Goal: Register for event/course

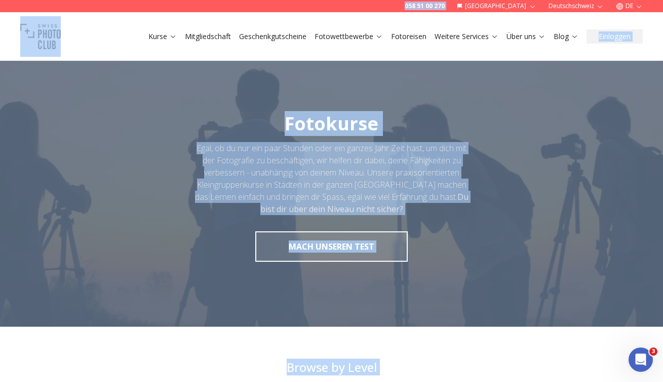
click at [475, 215] on div at bounding box center [331, 188] width 663 height 278
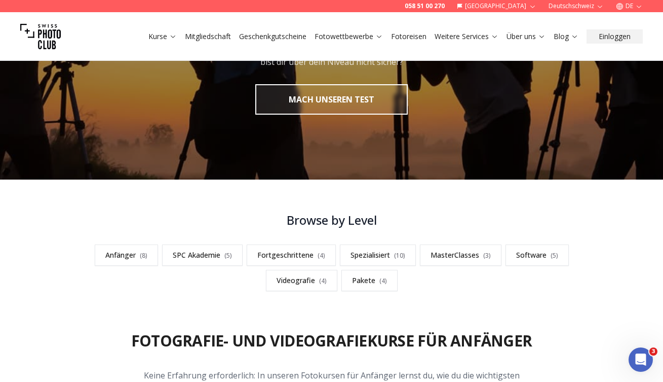
scroll to position [169, 0]
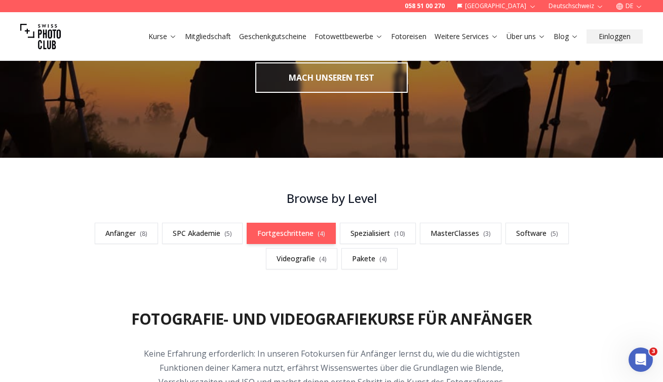
click at [274, 230] on link "Fortgeschrittene ( 4 )" at bounding box center [291, 233] width 89 height 21
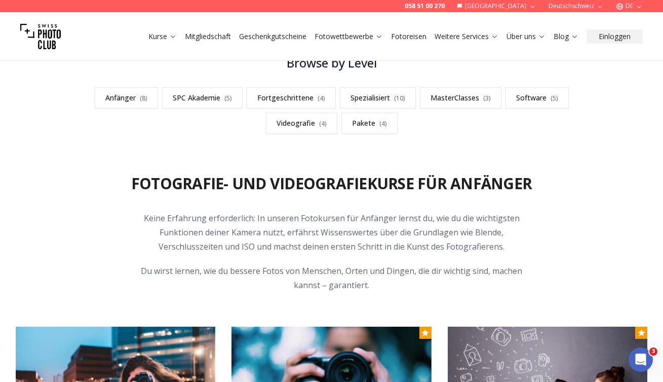
scroll to position [295, 0]
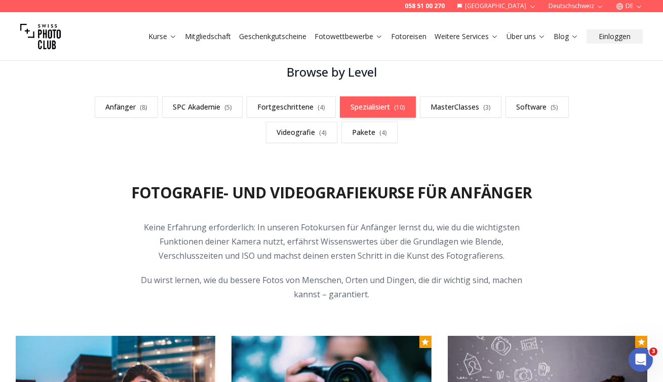
click at [373, 104] on link "Spezialisiert ( 10 )" at bounding box center [378, 106] width 76 height 21
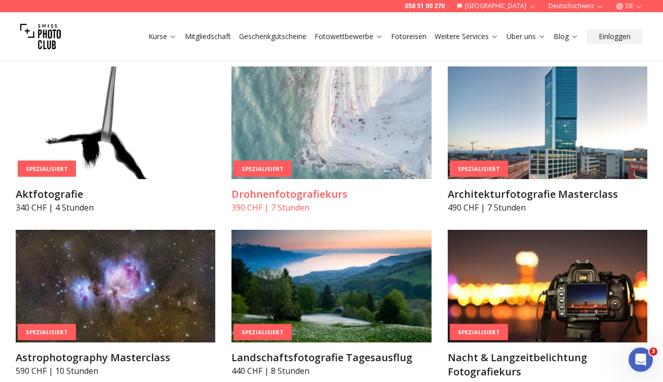
scroll to position [2335, 0]
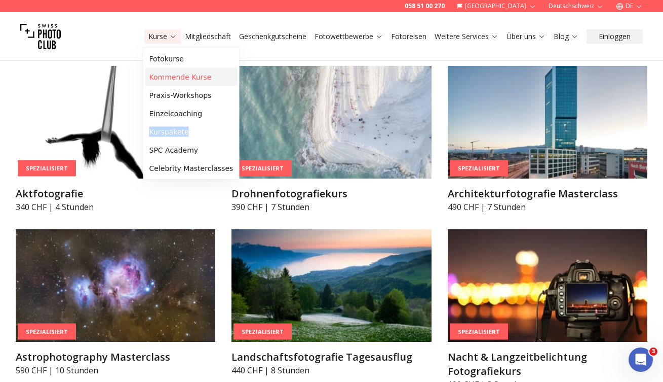
click at [177, 78] on link "Kommende Kurse" at bounding box center [191, 77] width 92 height 18
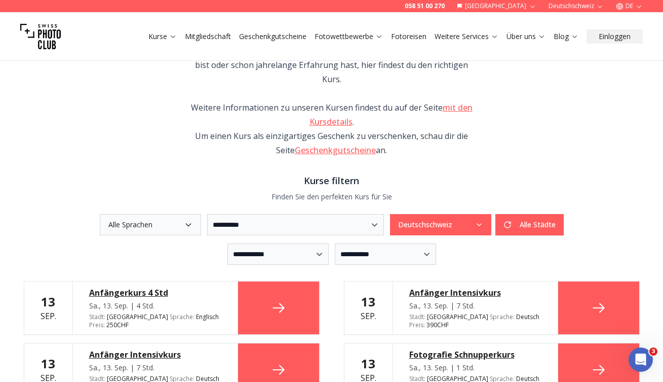
scroll to position [120, 0]
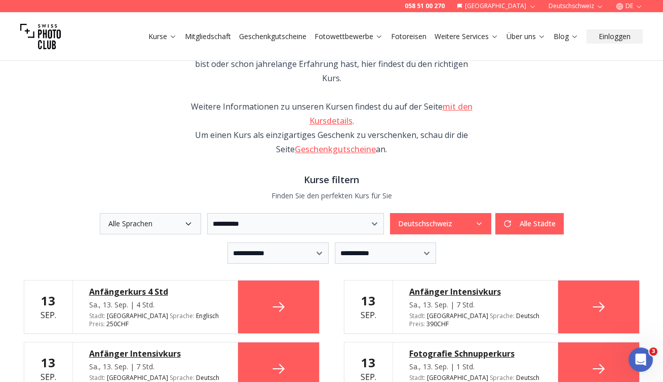
click at [125, 213] on button "Alle Sprachen" at bounding box center [150, 223] width 101 height 21
